Goal: Browse casually

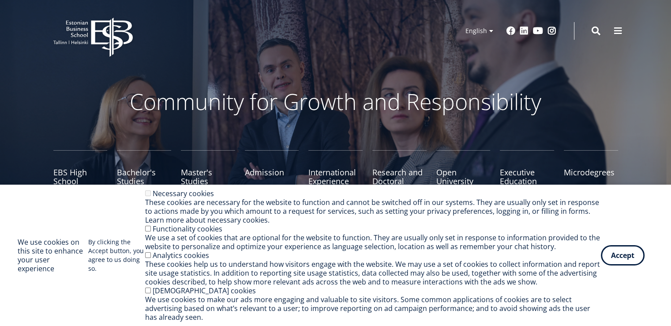
click at [639, 258] on button "Accept" at bounding box center [623, 255] width 44 height 20
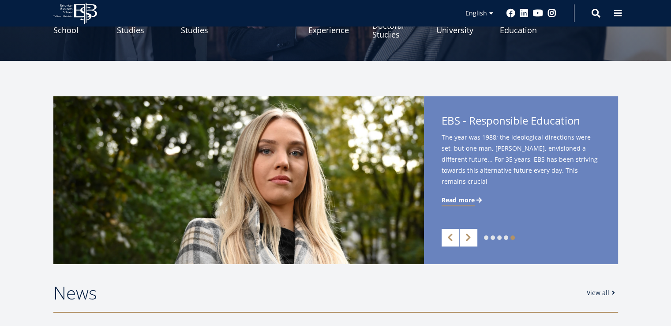
scroll to position [218, 0]
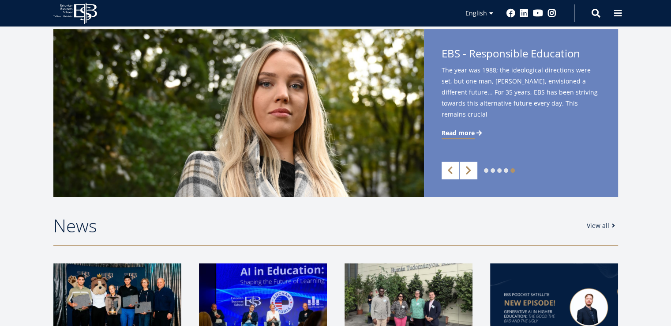
click at [467, 169] on link "Next" at bounding box center [469, 171] width 18 height 18
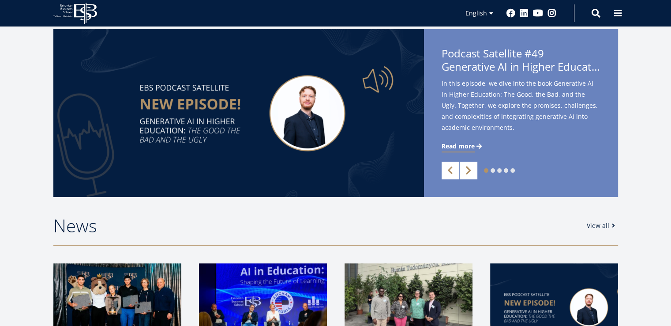
click at [467, 169] on link "Next" at bounding box center [469, 171] width 18 height 18
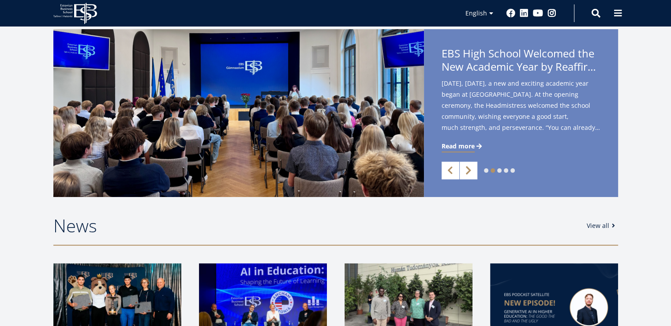
click at [467, 169] on link "Next" at bounding box center [469, 171] width 18 height 18
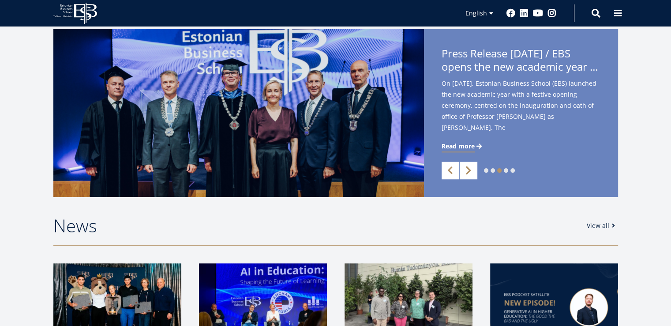
click at [467, 169] on link "Next" at bounding box center [469, 171] width 18 height 18
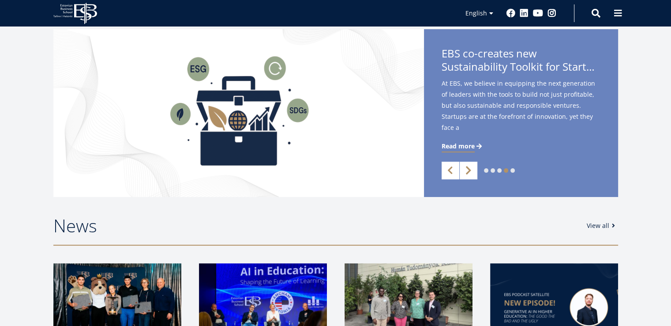
click at [467, 169] on link "Next" at bounding box center [469, 171] width 18 height 18
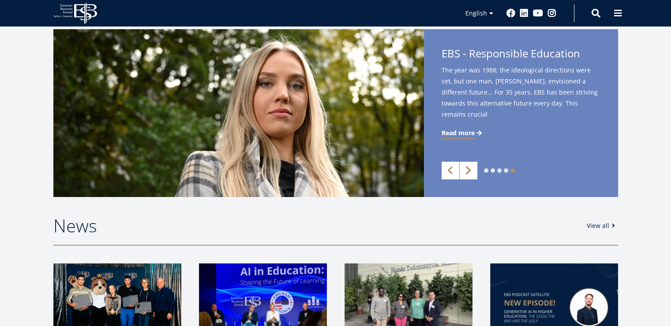
click at [467, 169] on link "Next" at bounding box center [469, 171] width 18 height 18
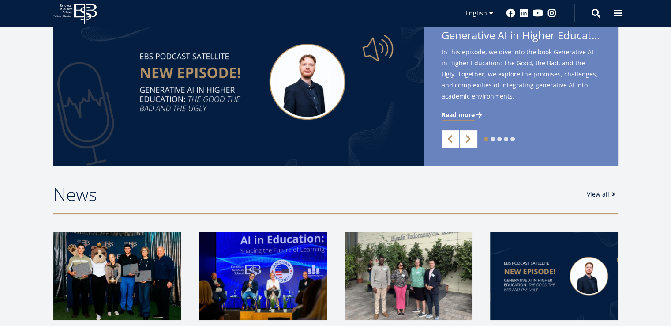
scroll to position [265, 0]
